Goal: Task Accomplishment & Management: Manage account settings

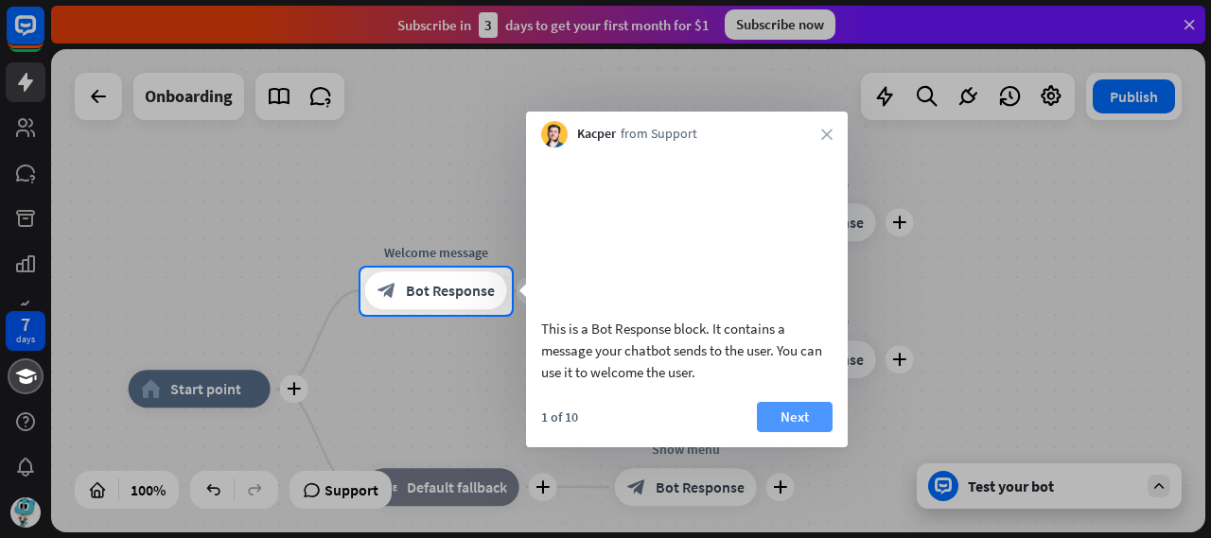
click at [787, 432] on button "Next" at bounding box center [795, 417] width 76 height 30
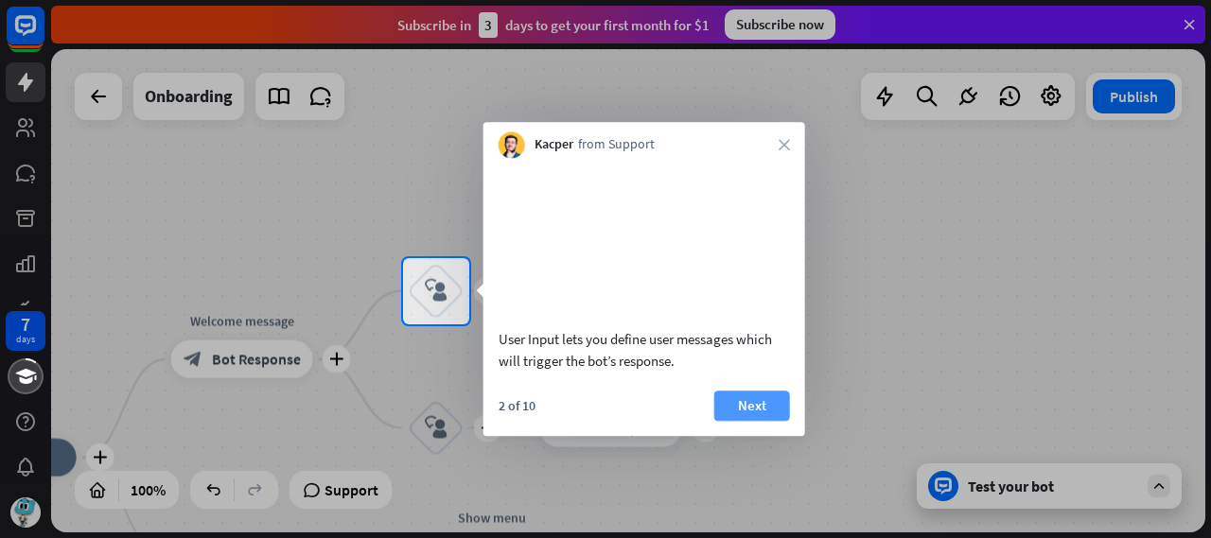
click at [767, 421] on button "Next" at bounding box center [752, 406] width 76 height 30
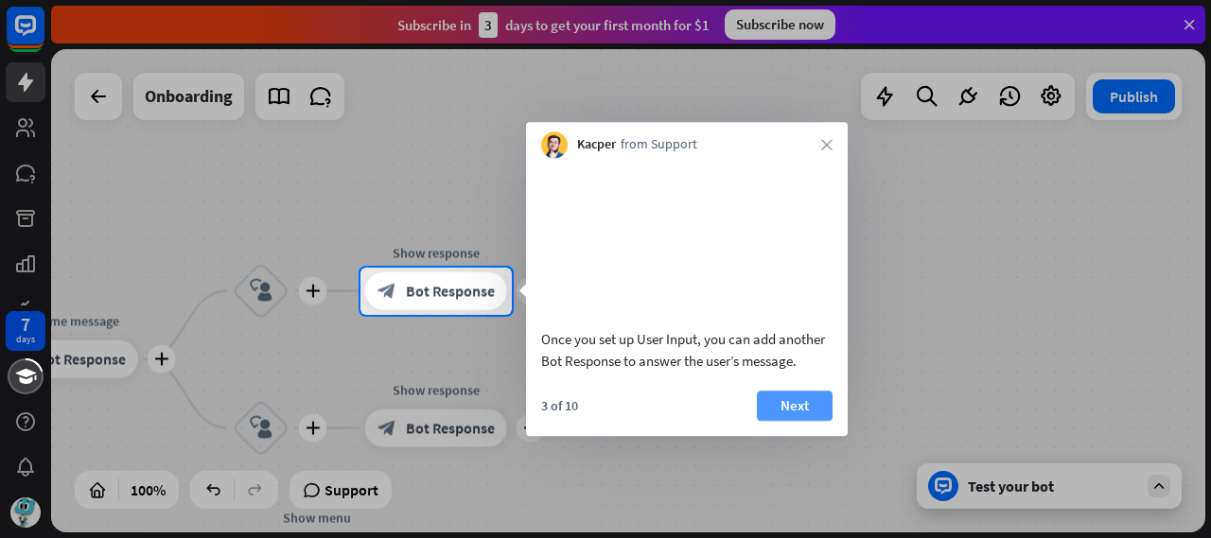
click at [793, 421] on button "Next" at bounding box center [795, 406] width 76 height 30
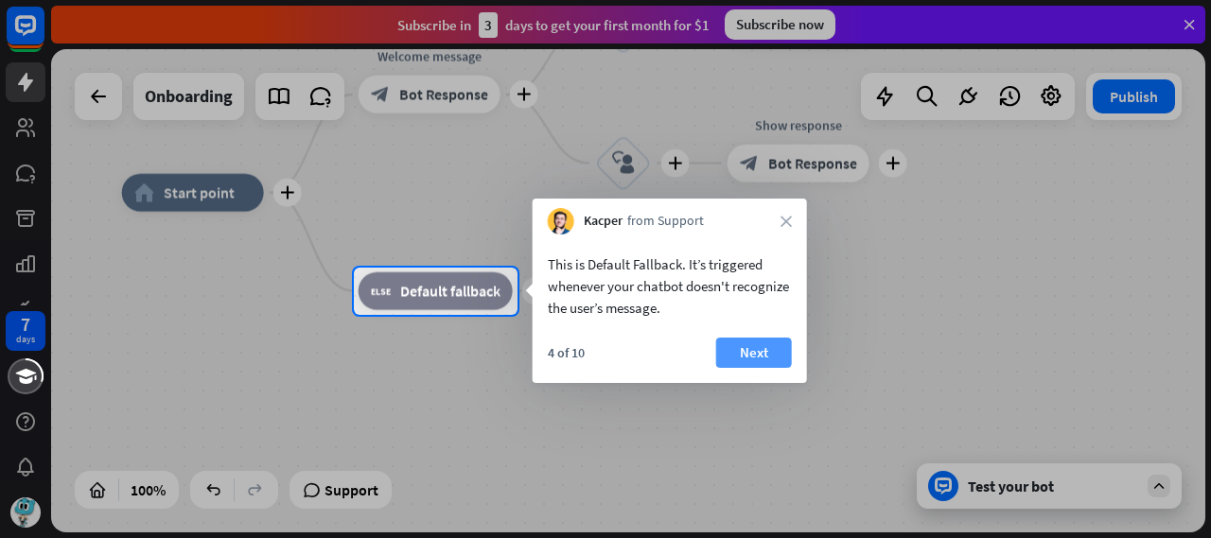
click at [736, 359] on button "Next" at bounding box center [754, 353] width 76 height 30
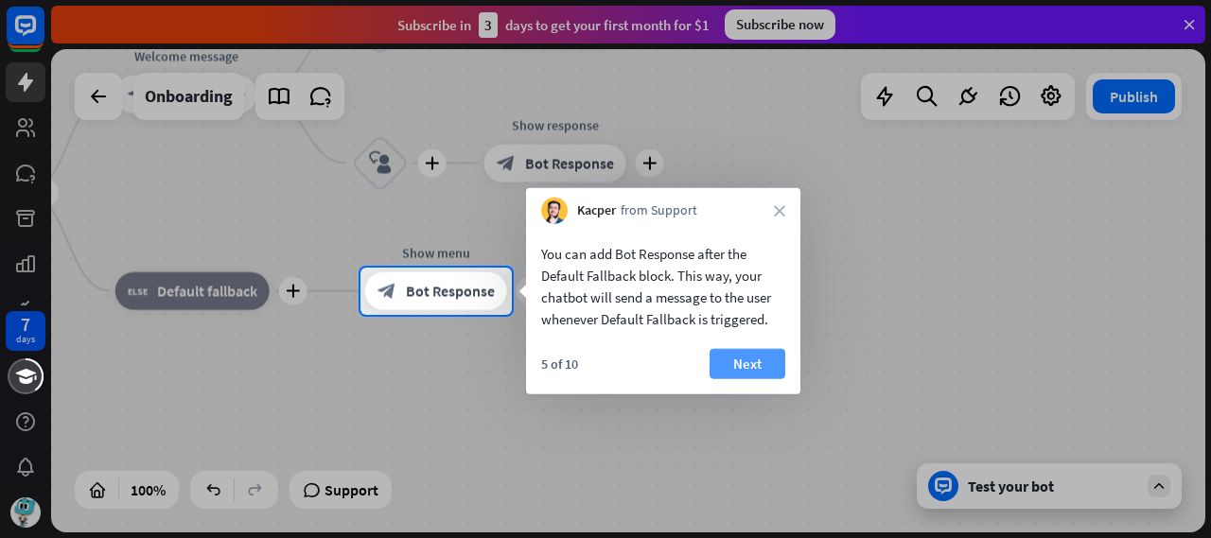
click at [732, 368] on button "Next" at bounding box center [748, 364] width 76 height 30
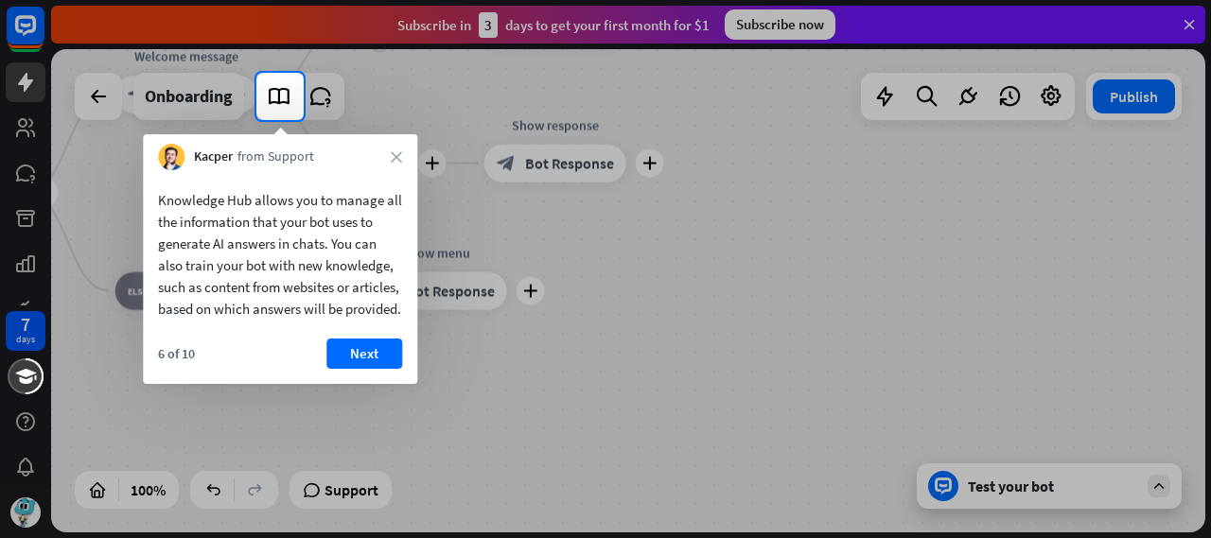
click at [342, 369] on button "Next" at bounding box center [364, 354] width 76 height 30
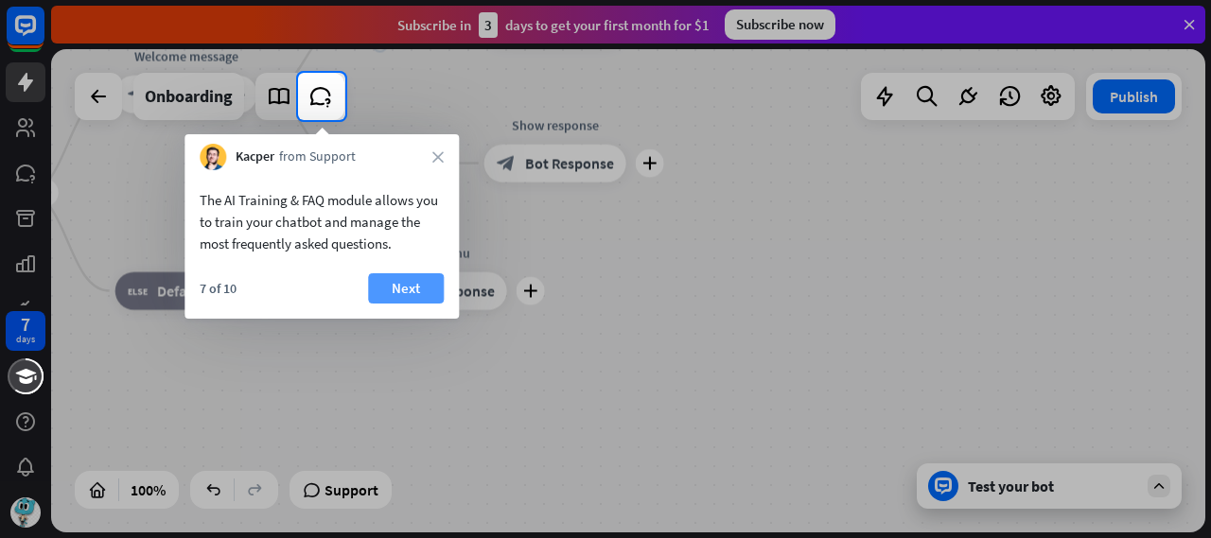
click at [380, 286] on button "Next" at bounding box center [406, 288] width 76 height 30
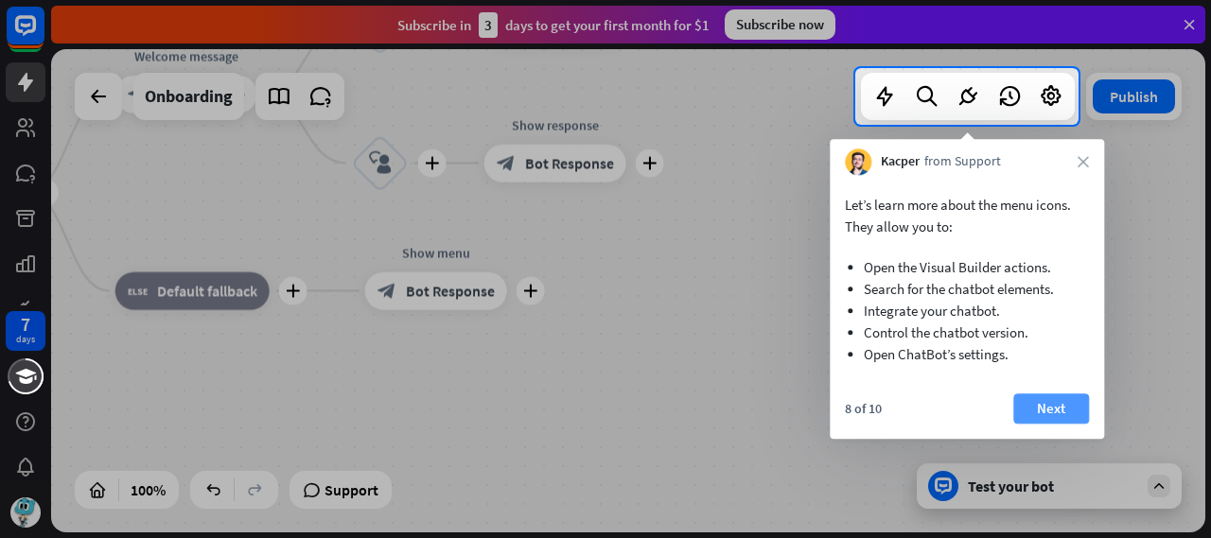
click at [1064, 399] on button "Next" at bounding box center [1052, 409] width 76 height 30
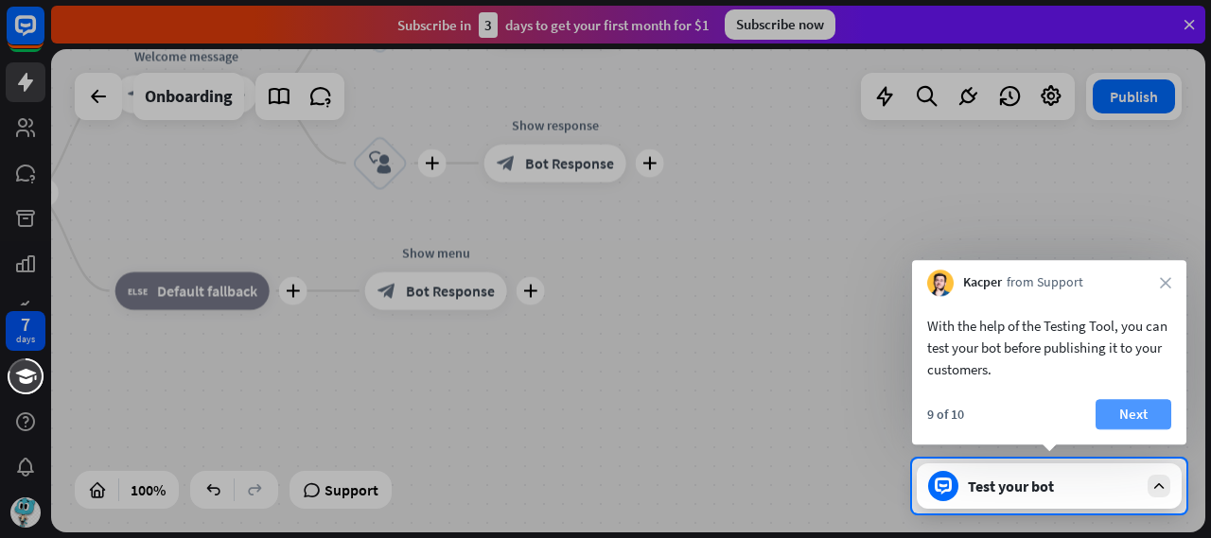
click at [1136, 419] on button "Next" at bounding box center [1134, 414] width 76 height 30
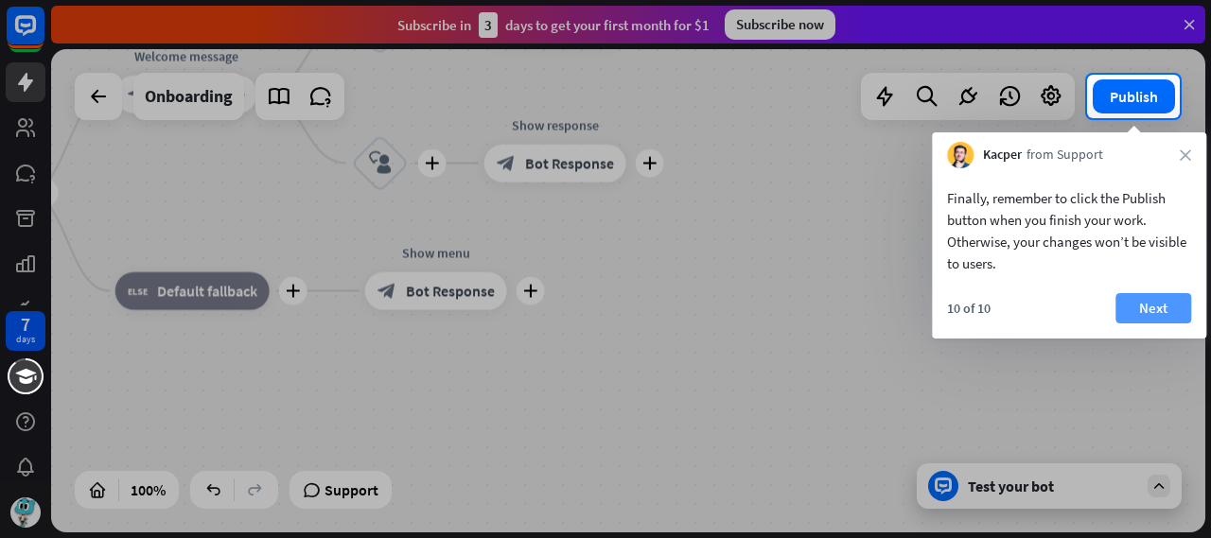
click at [1144, 296] on button "Next" at bounding box center [1154, 308] width 76 height 30
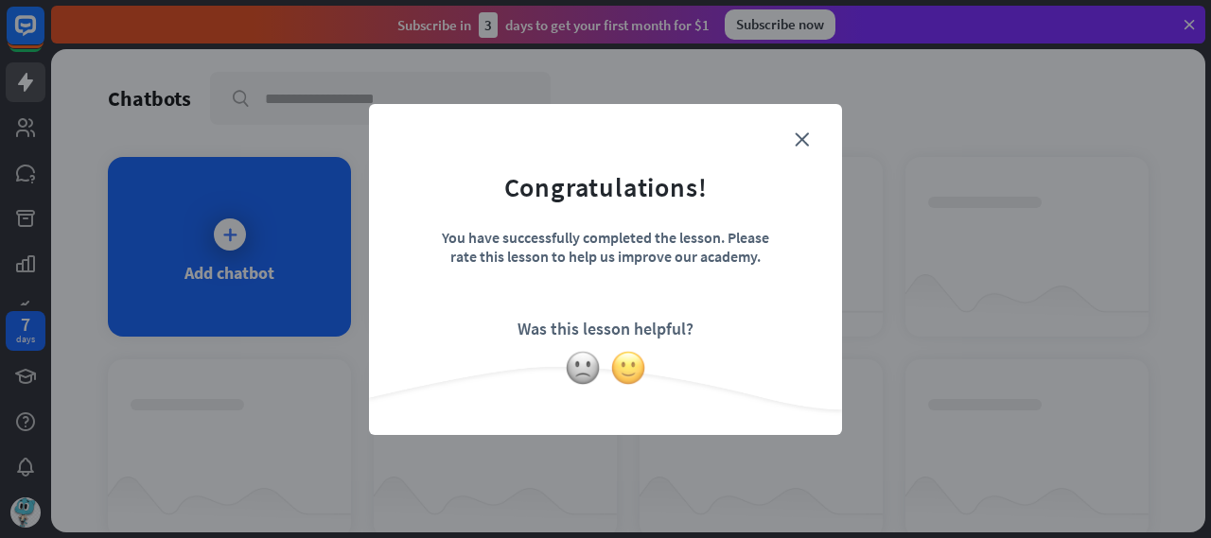
click at [637, 353] on img at bounding box center [628, 368] width 36 height 36
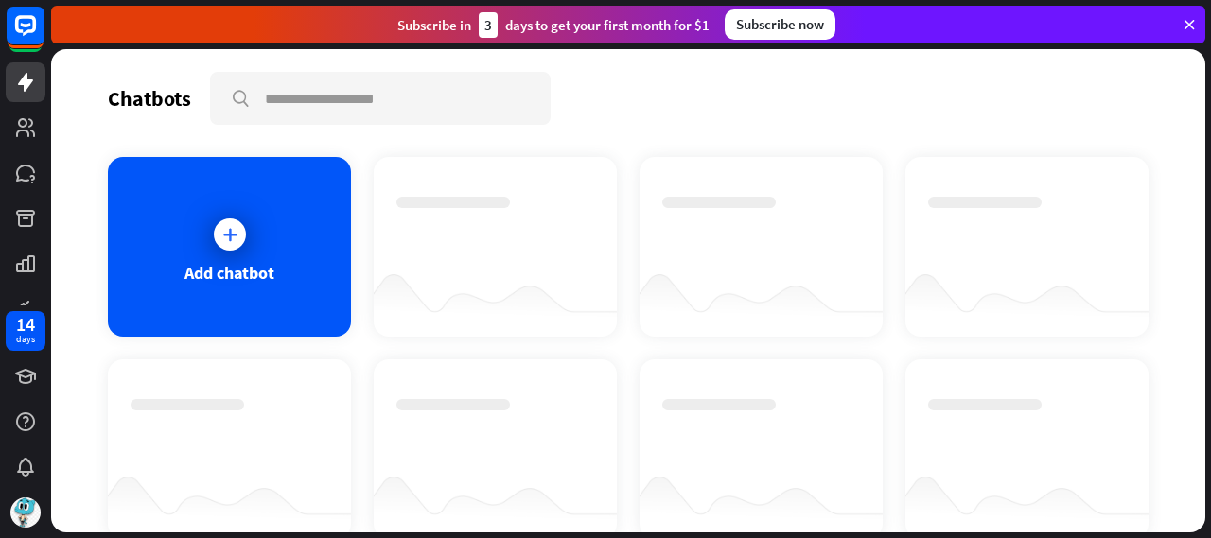
click at [1185, 29] on icon at bounding box center [1189, 24] width 17 height 17
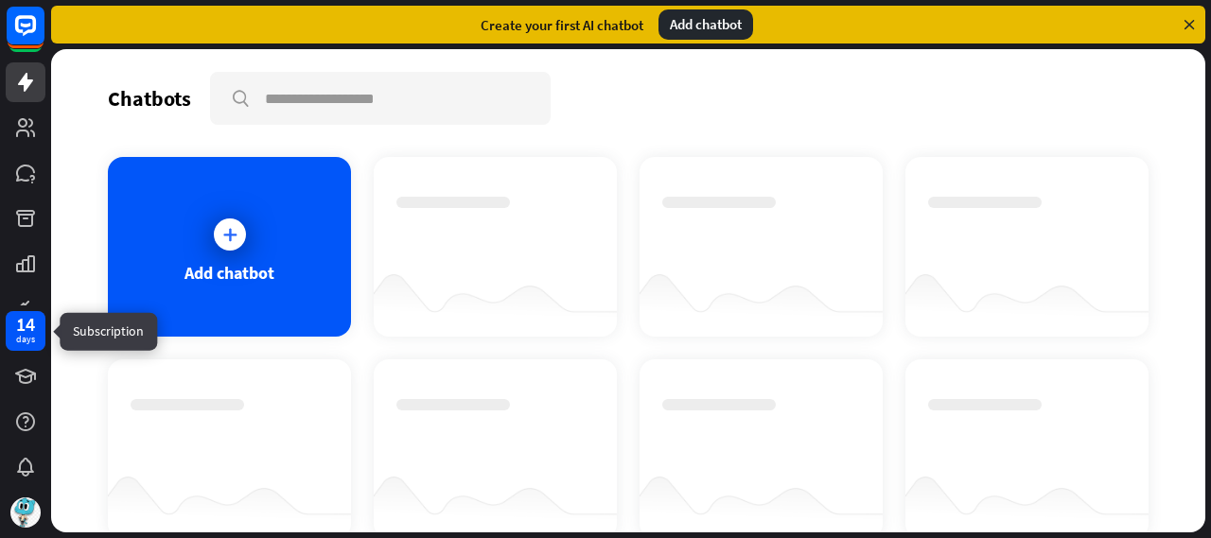
click at [38, 332] on div "14 days" at bounding box center [26, 331] width 40 height 40
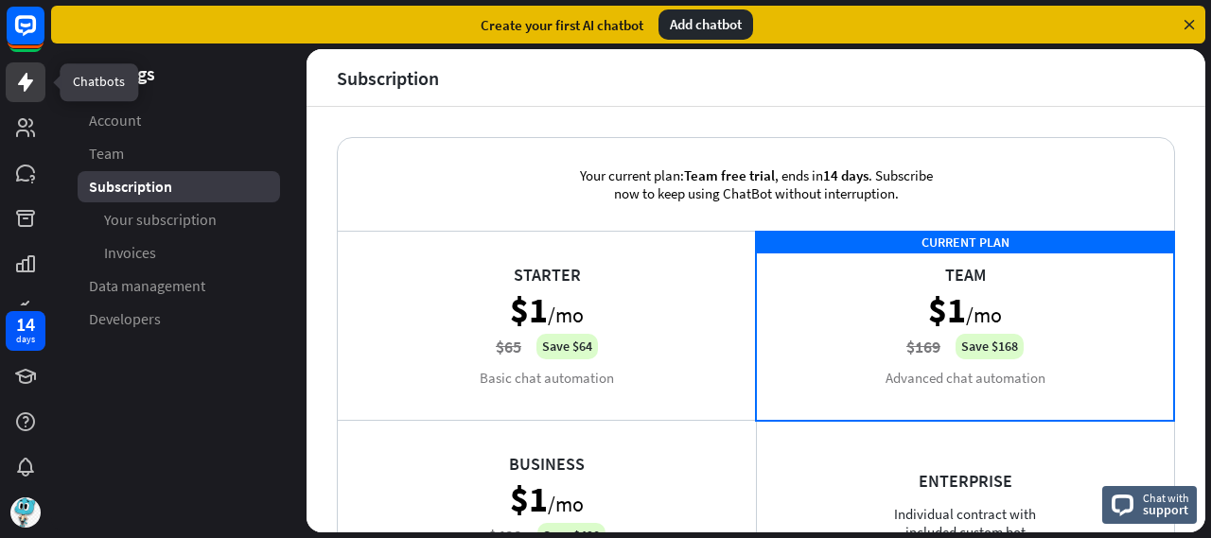
click at [22, 96] on link at bounding box center [26, 82] width 40 height 40
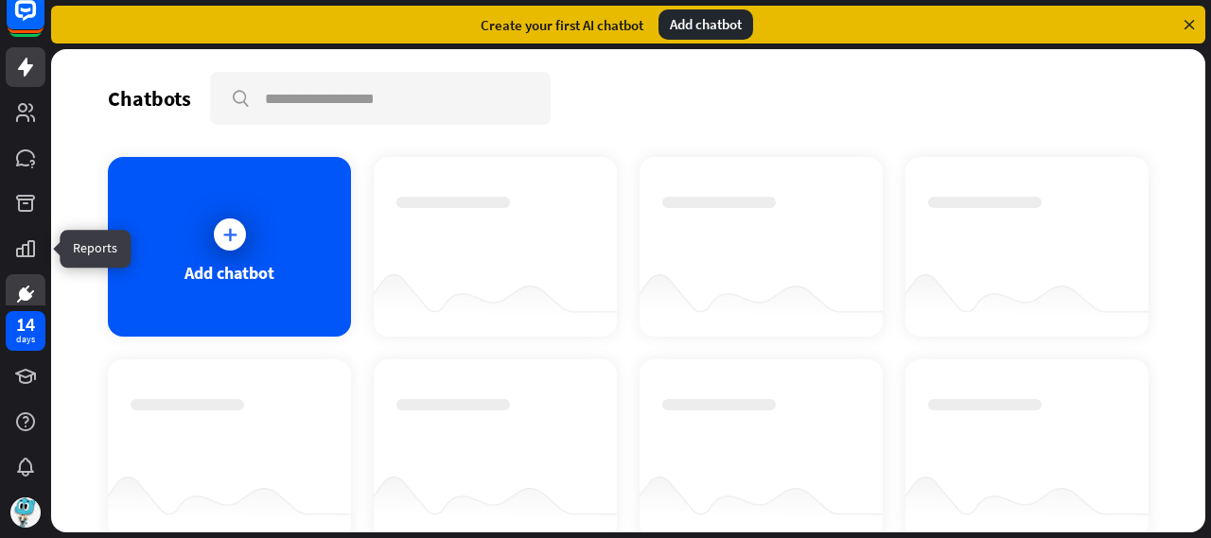
scroll to position [23, 0]
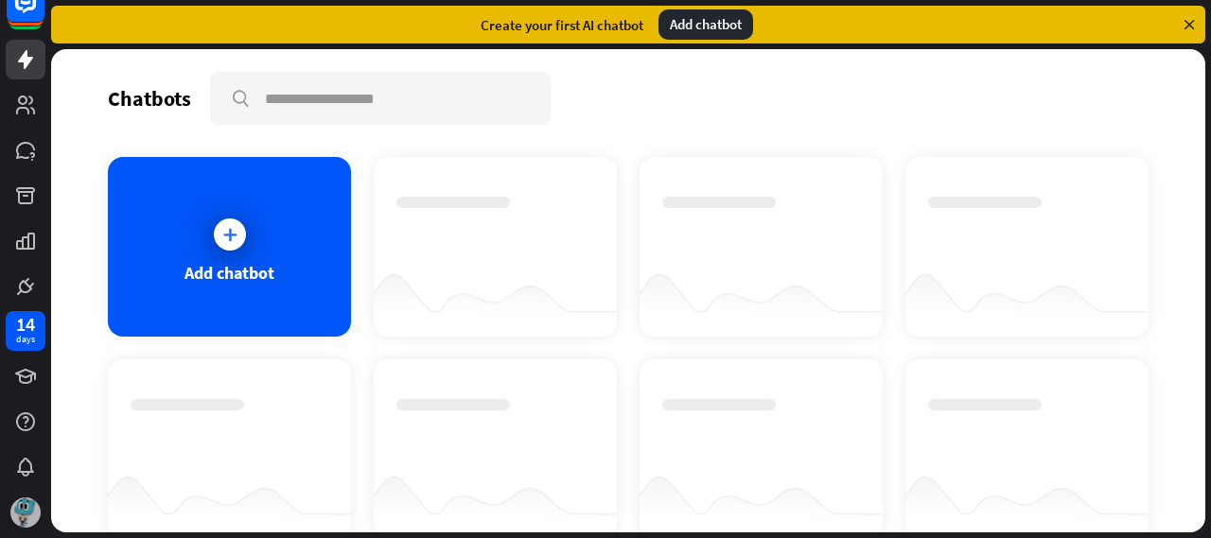
click at [25, 512] on img at bounding box center [25, 513] width 30 height 30
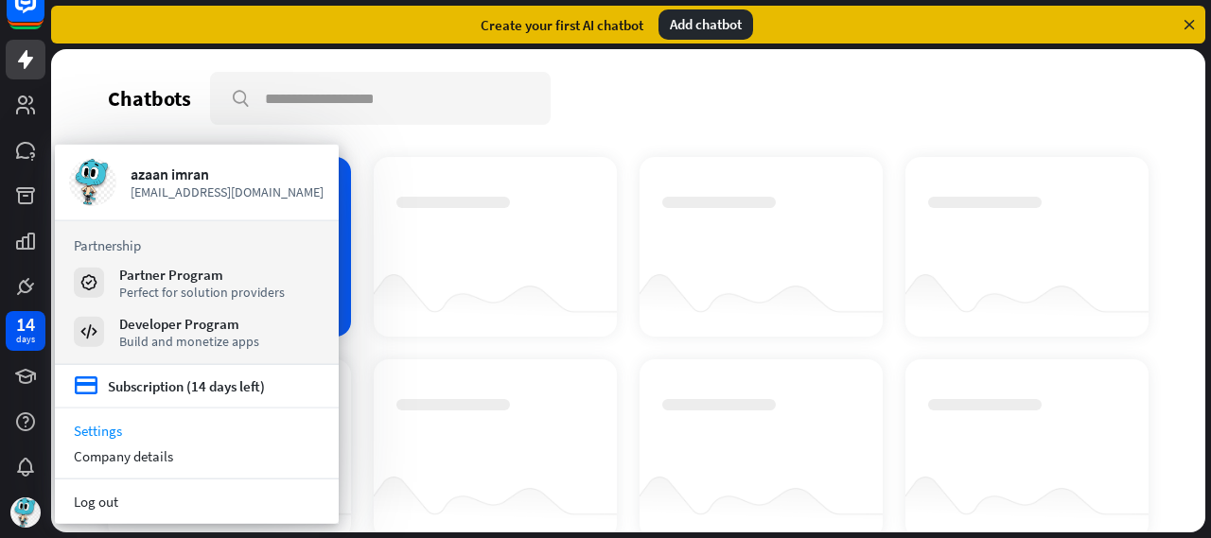
click at [185, 430] on link "Settings" at bounding box center [197, 431] width 284 height 26
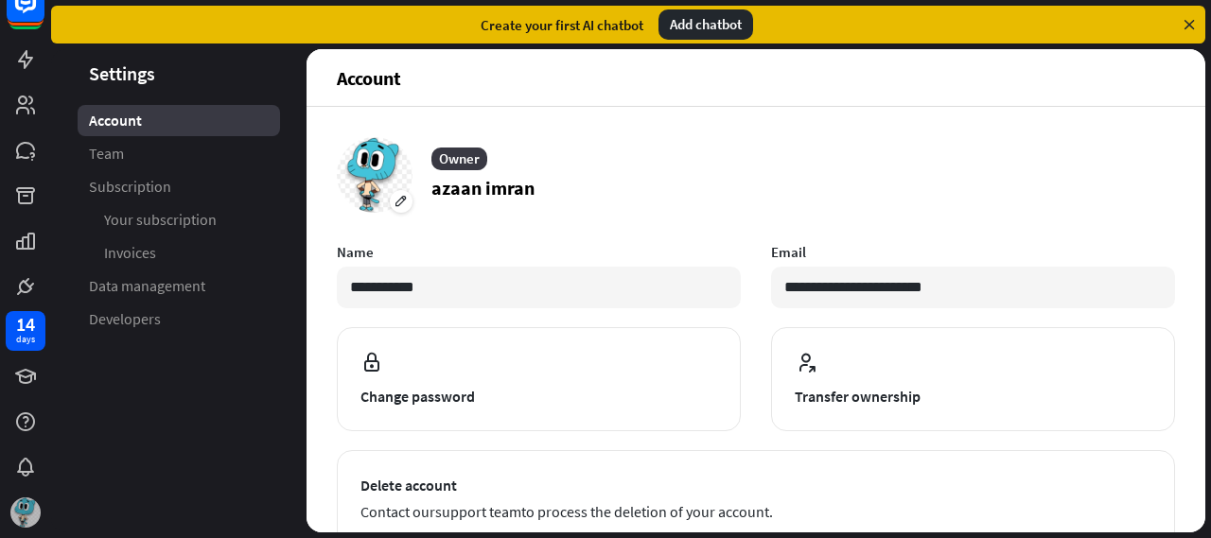
click at [19, 514] on img at bounding box center [25, 513] width 30 height 30
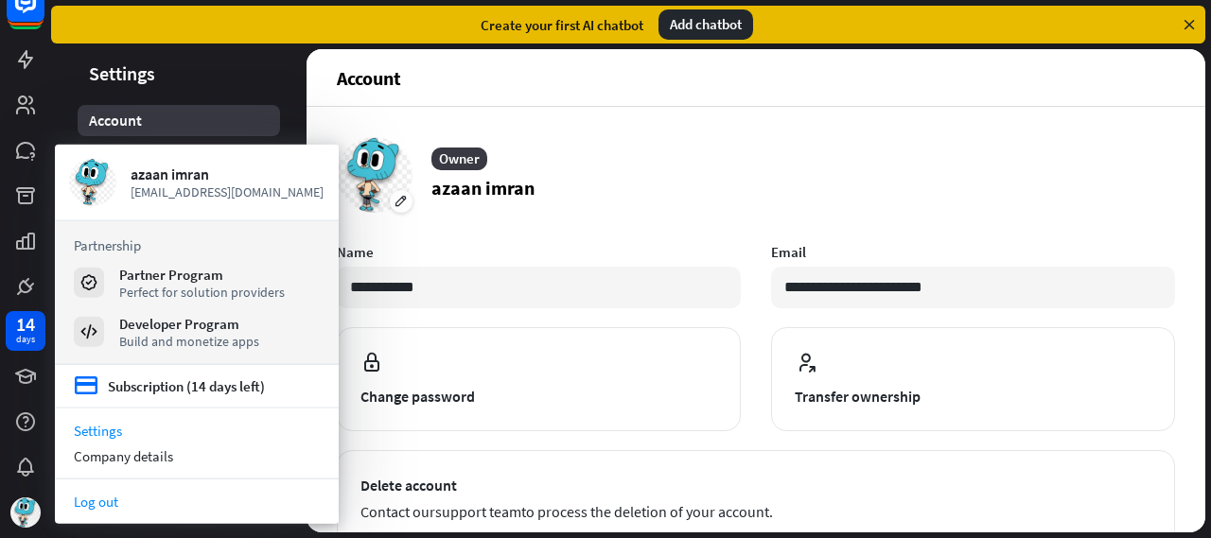
click at [126, 511] on link "Log out" at bounding box center [197, 502] width 284 height 26
